Goal: Task Accomplishment & Management: Manage account settings

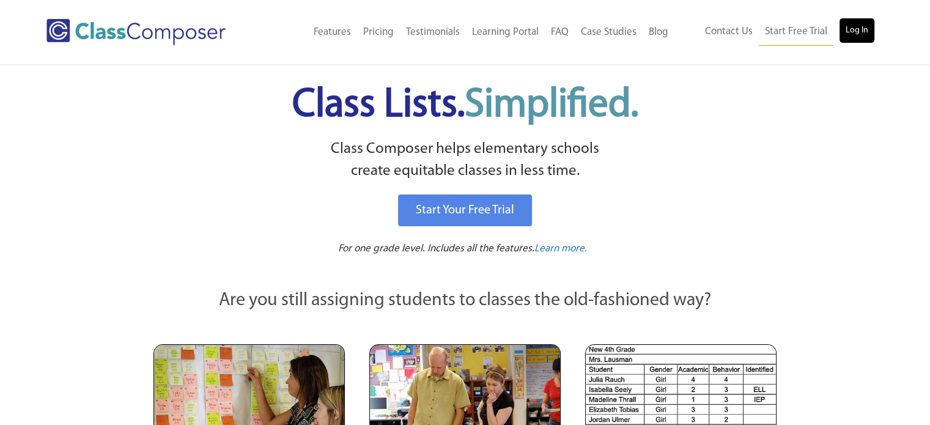
click at [861, 34] on link "Log In" at bounding box center [856, 30] width 35 height 24
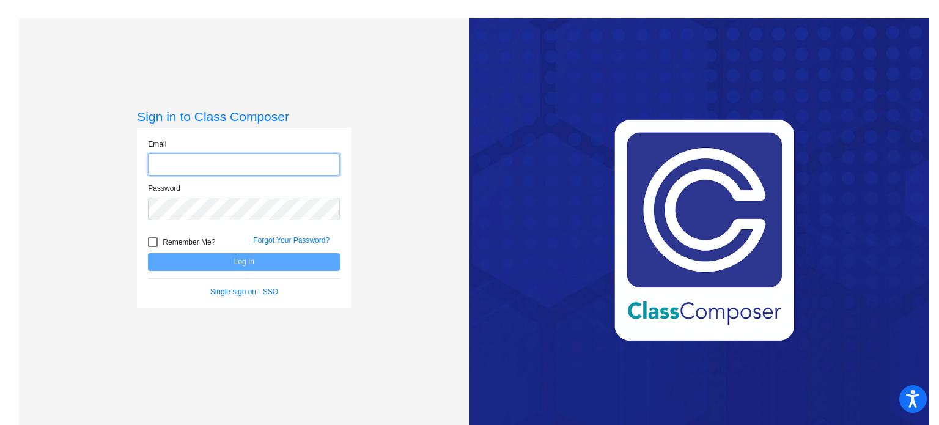
type input "[PERSON_NAME][EMAIL_ADDRESS][DOMAIN_NAME]"
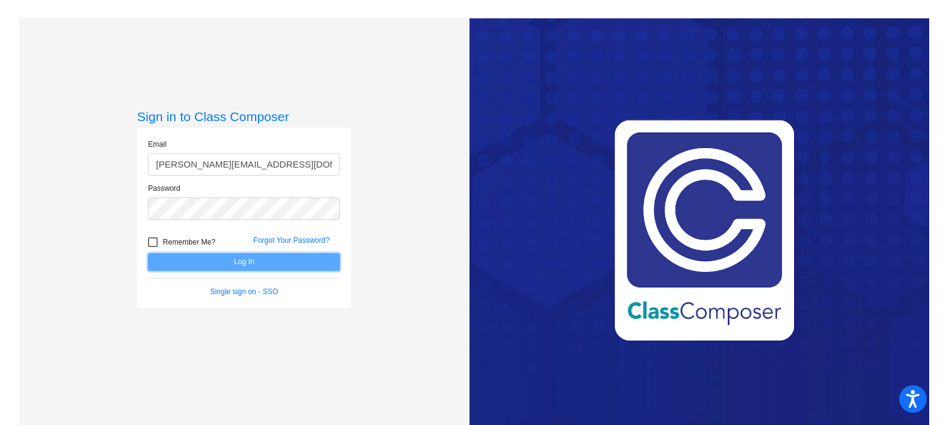
click at [311, 269] on button "Log In" at bounding box center [244, 262] width 192 height 18
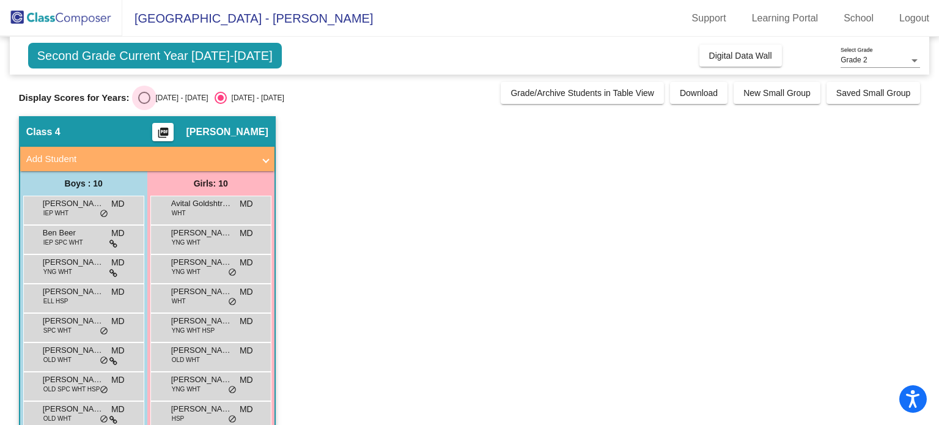
click at [144, 98] on div "Select an option" at bounding box center [144, 98] width 0 height 0
click at [144, 104] on input "[DATE] - [DATE]" at bounding box center [144, 104] width 1 height 1
radio input "true"
